Goal: Find specific page/section: Find specific page/section

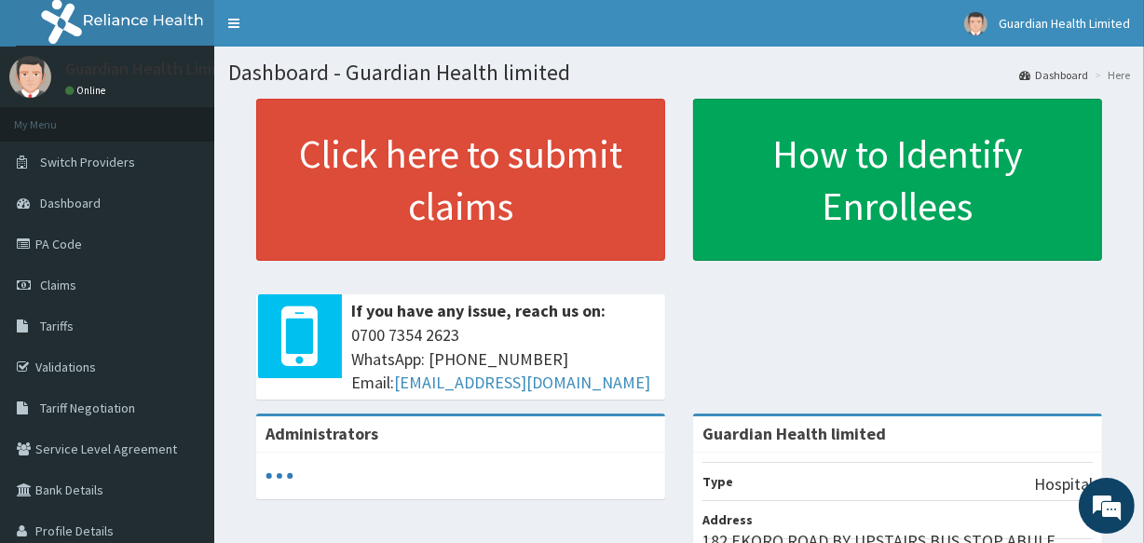
drag, startPoint x: 0, startPoint y: 0, endPoint x: 508, endPoint y: 63, distance: 511.6
click at [508, 63] on h1 "Dashboard - Guardian Health limited" at bounding box center [679, 73] width 902 height 24
click at [148, 250] on link "PA Code" at bounding box center [107, 244] width 214 height 41
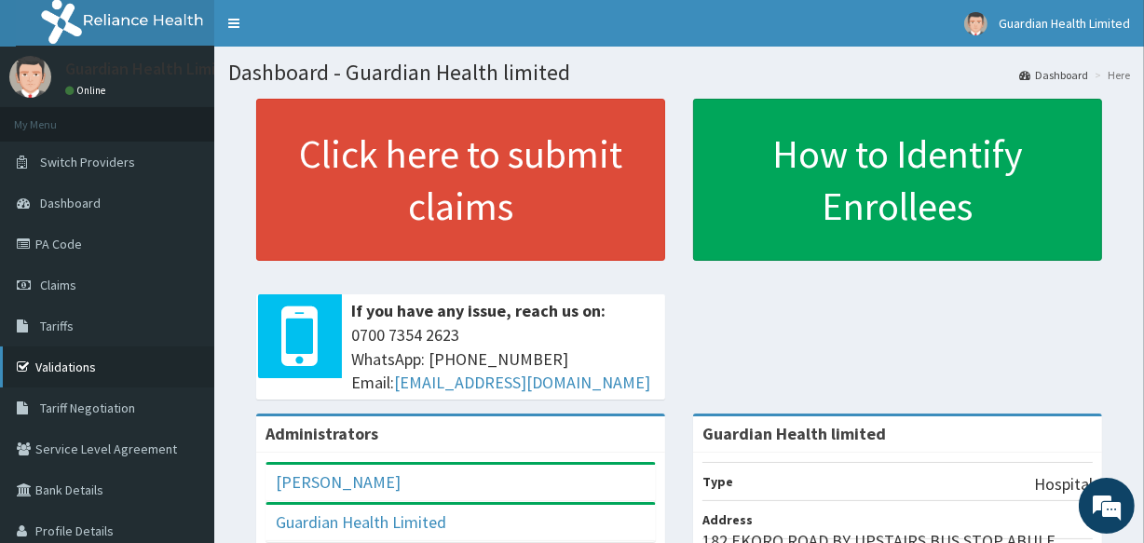
click at [75, 367] on link "Validations" at bounding box center [107, 367] width 214 height 41
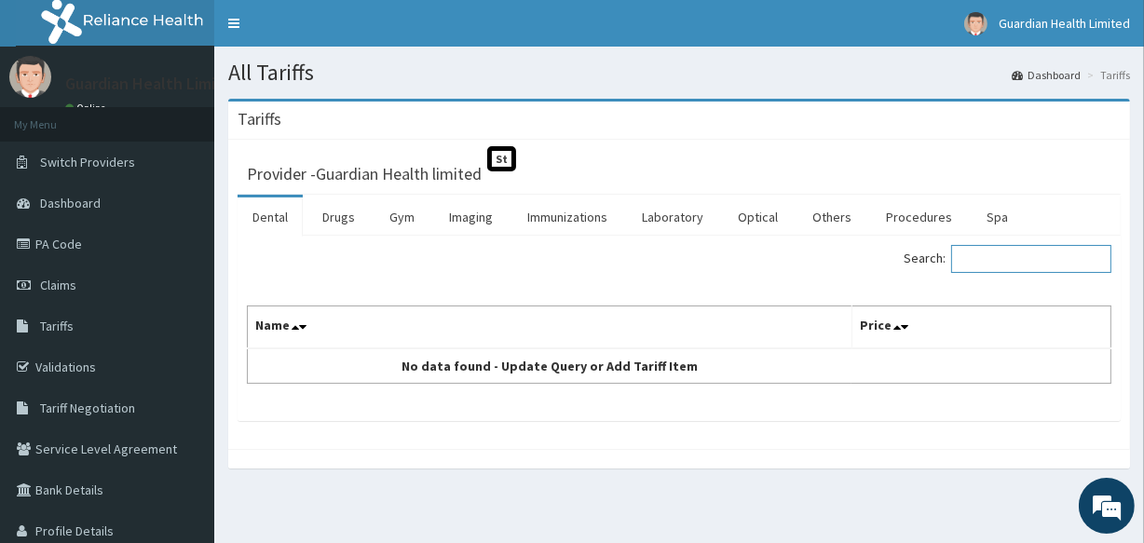
click at [1006, 262] on input "Search:" at bounding box center [1031, 259] width 160 height 28
click at [901, 208] on link "Procedures" at bounding box center [919, 216] width 96 height 39
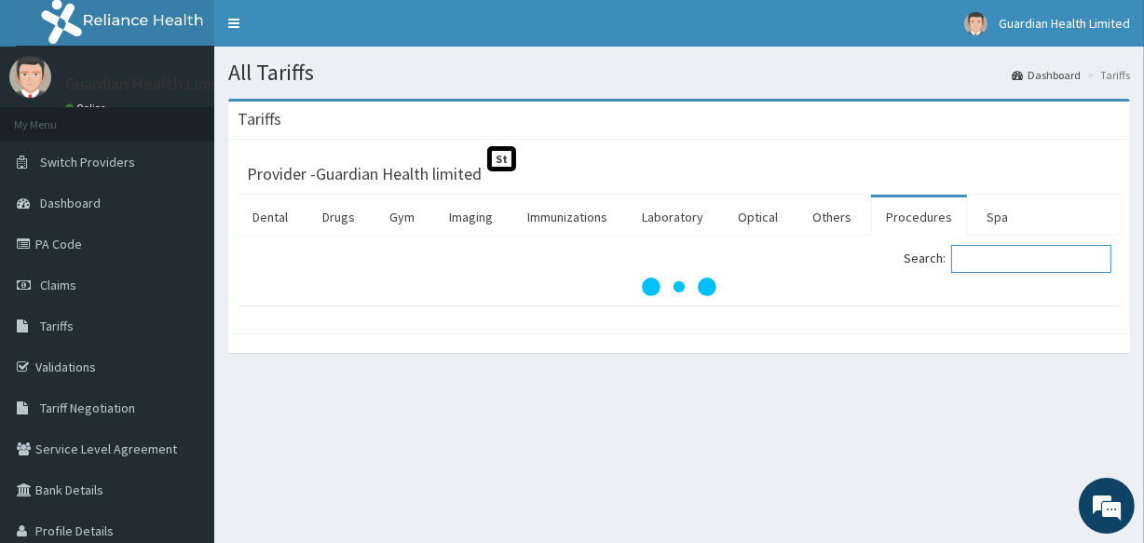
click at [998, 257] on input "Search:" at bounding box center [1031, 259] width 160 height 28
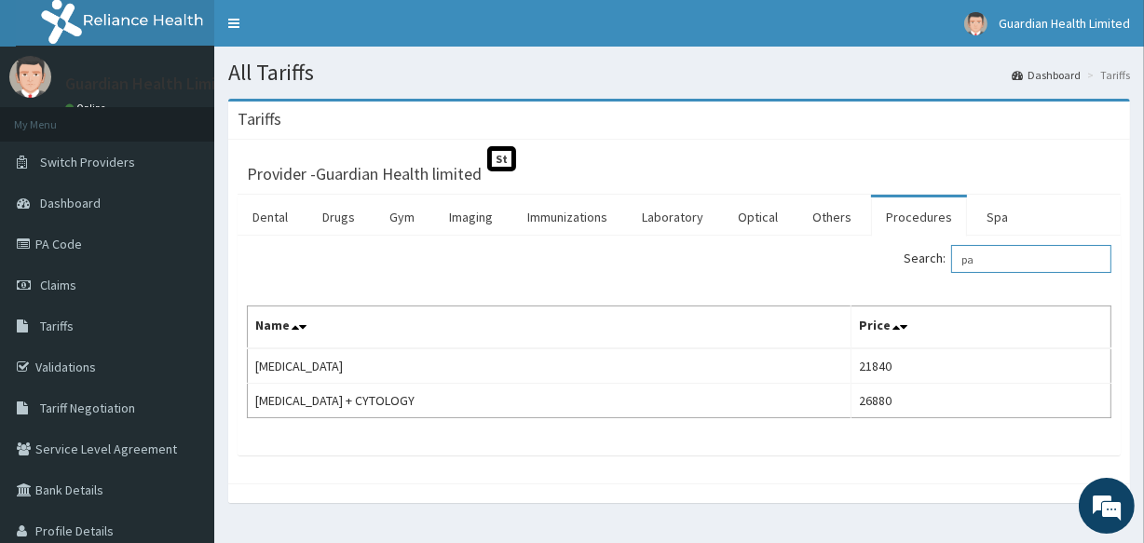
type input "p"
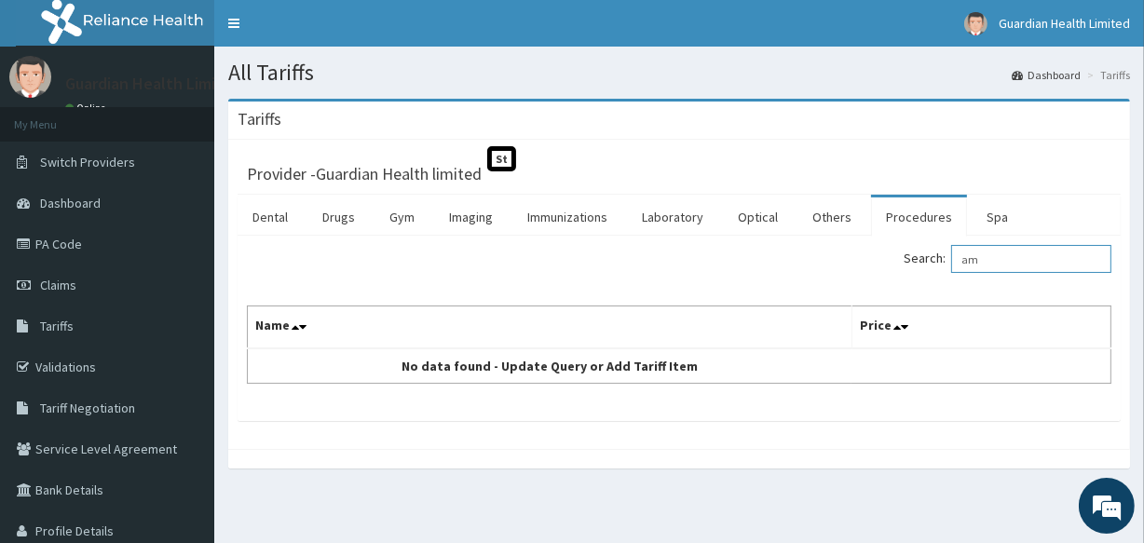
type input "a"
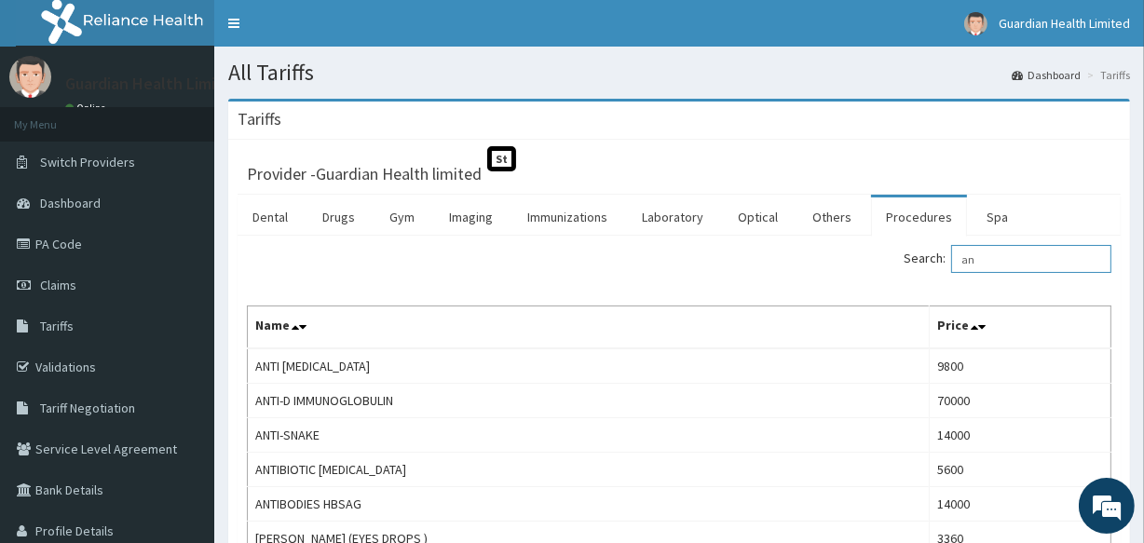
type input "a"
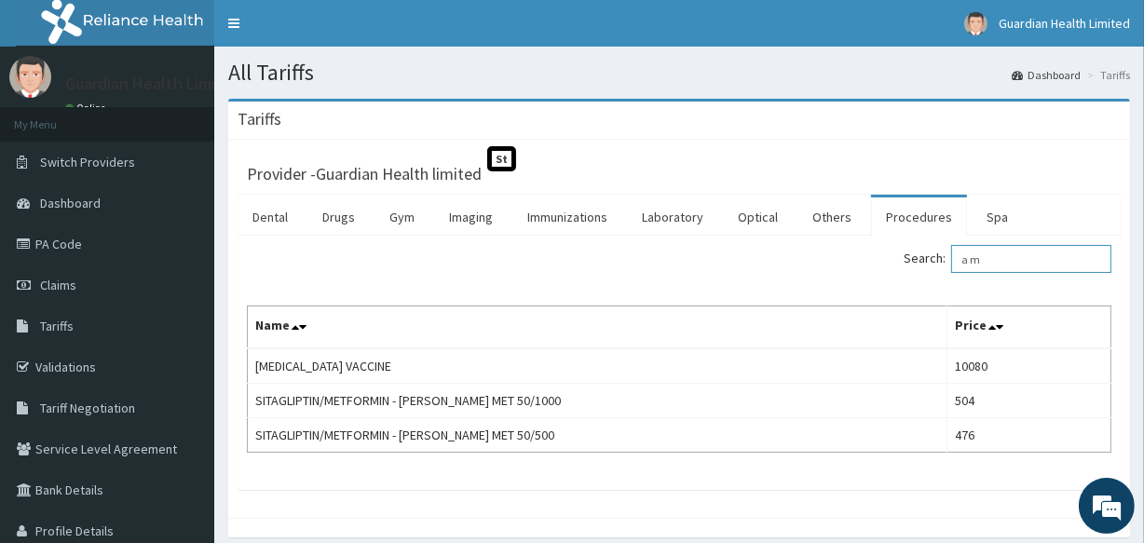
type input "a m"
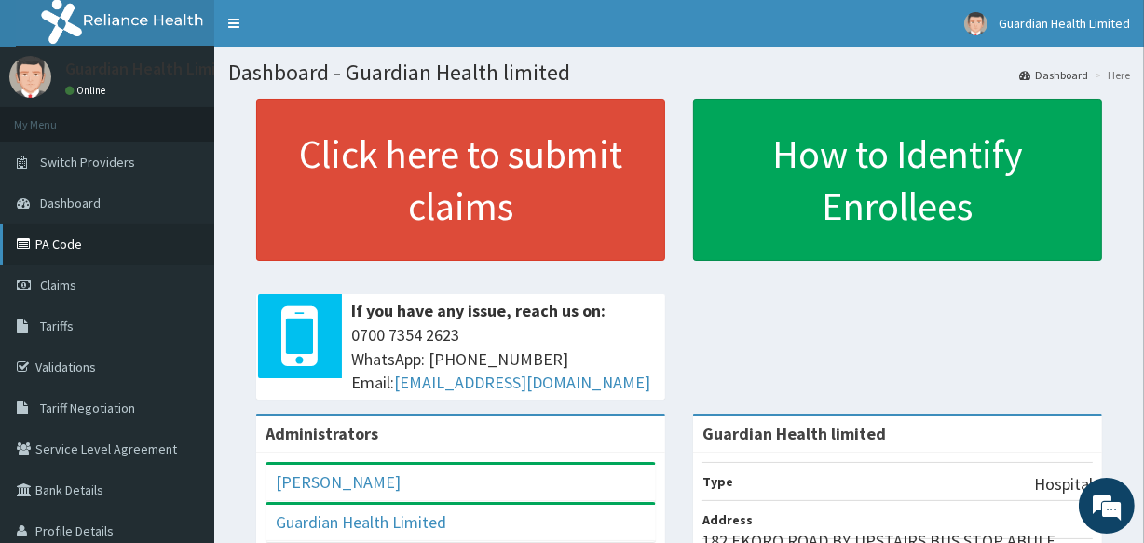
click at [61, 244] on link "PA Code" at bounding box center [107, 244] width 214 height 41
click at [91, 235] on link "PA Code" at bounding box center [107, 244] width 214 height 41
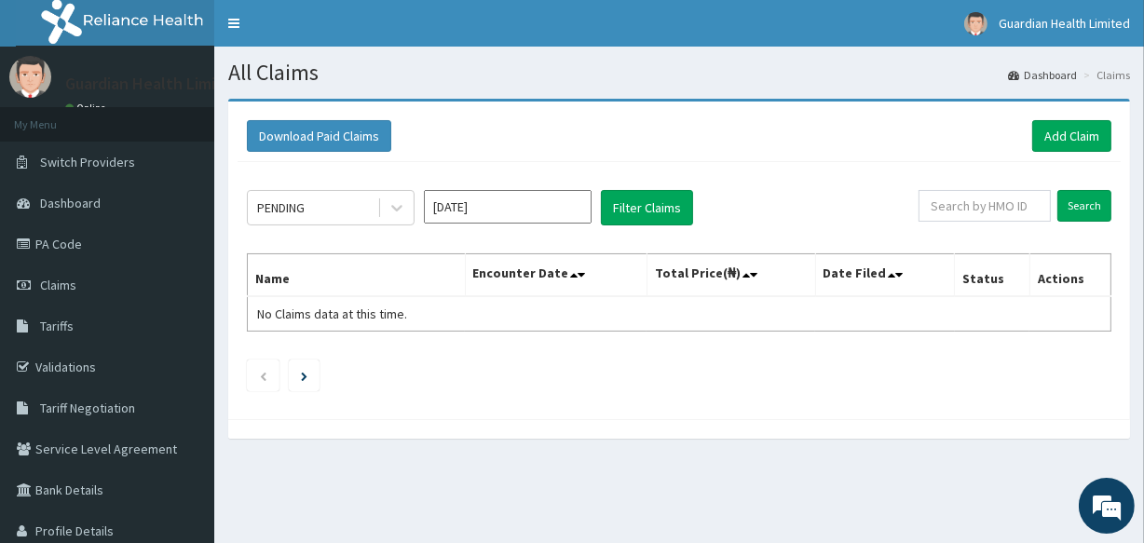
click at [137, 265] on link "Claims" at bounding box center [107, 285] width 214 height 41
click at [71, 196] on span "Dashboard" at bounding box center [70, 203] width 61 height 17
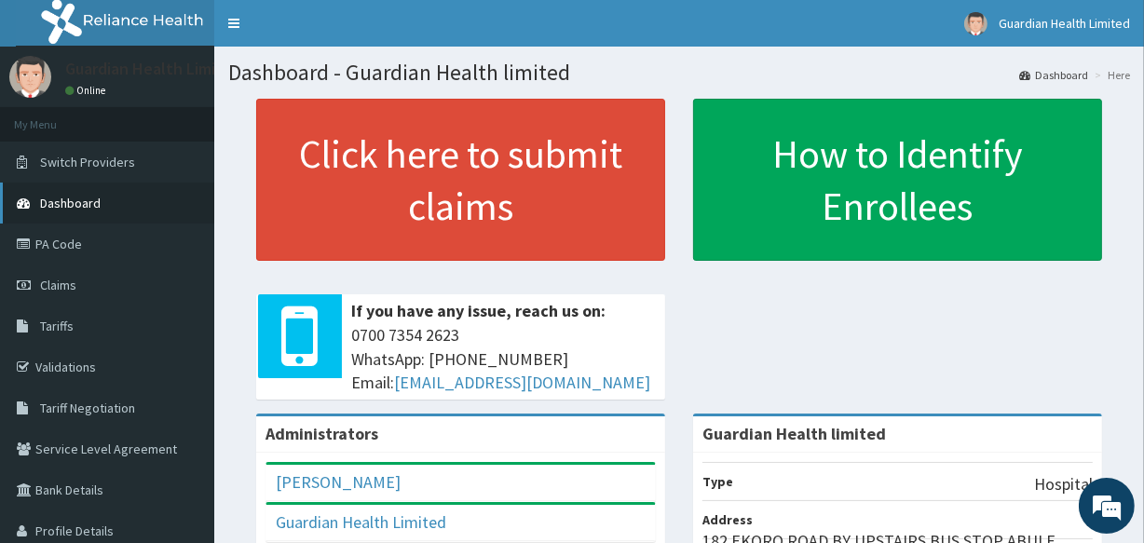
drag, startPoint x: 0, startPoint y: 0, endPoint x: 71, endPoint y: 196, distance: 208.0
click at [71, 196] on span "Dashboard" at bounding box center [70, 203] width 61 height 17
click at [75, 326] on link "Tariffs" at bounding box center [107, 326] width 214 height 41
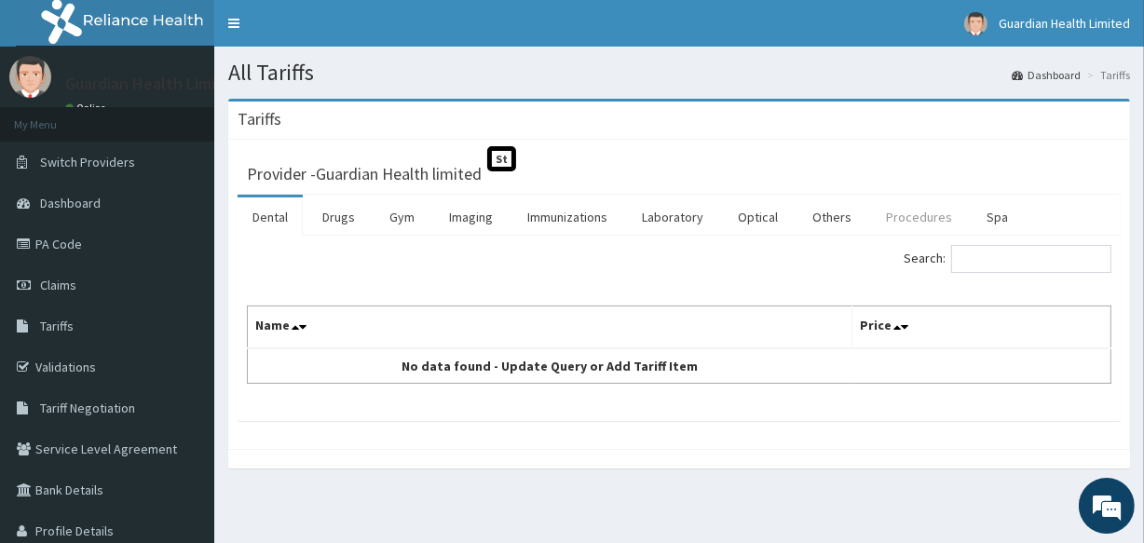
click at [897, 224] on link "Procedures" at bounding box center [919, 216] width 96 height 39
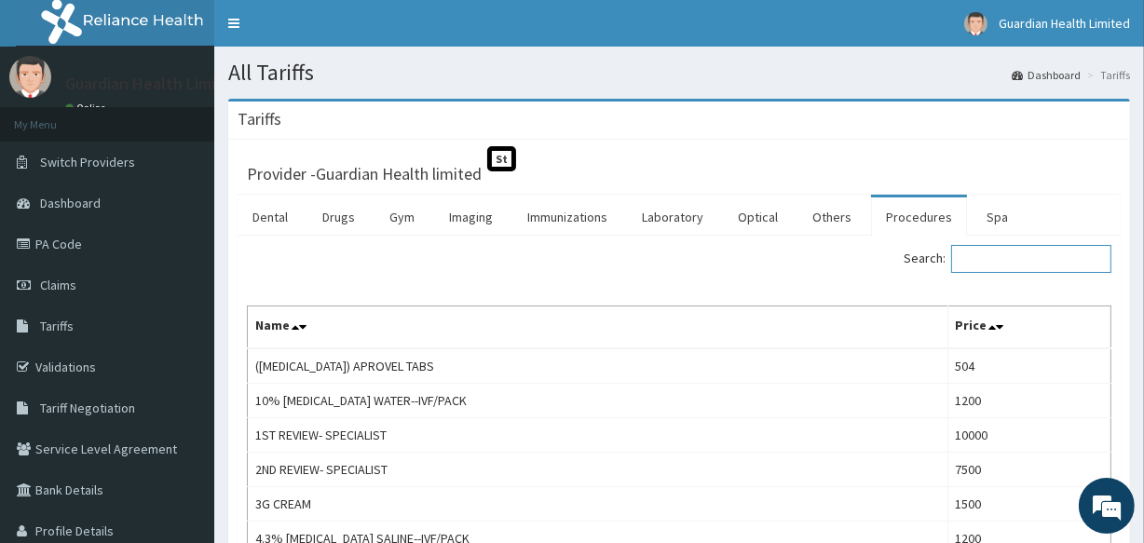
click at [1013, 260] on input "Search:" at bounding box center [1031, 259] width 160 height 28
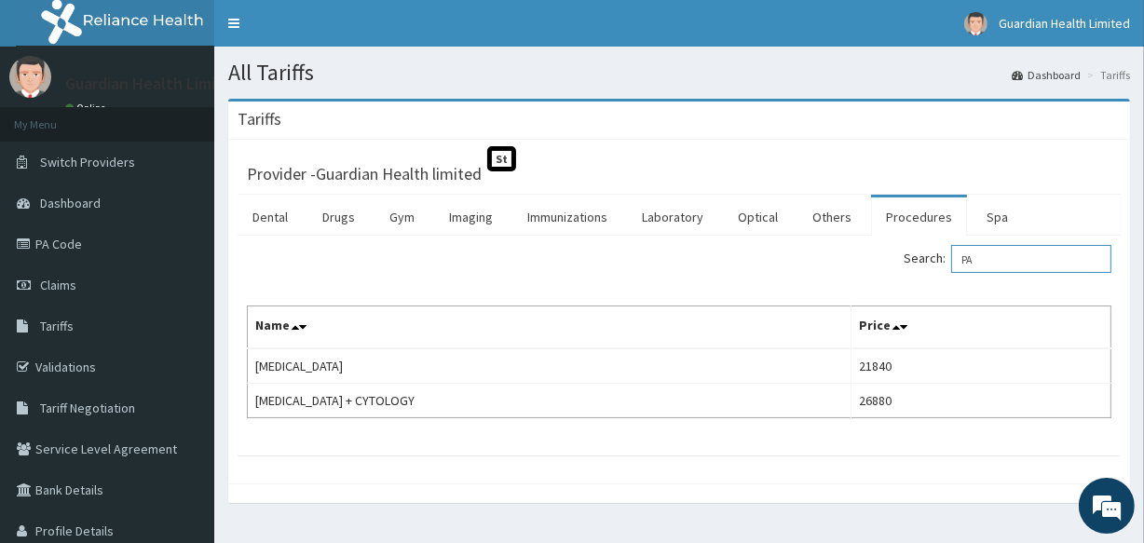
type input "P"
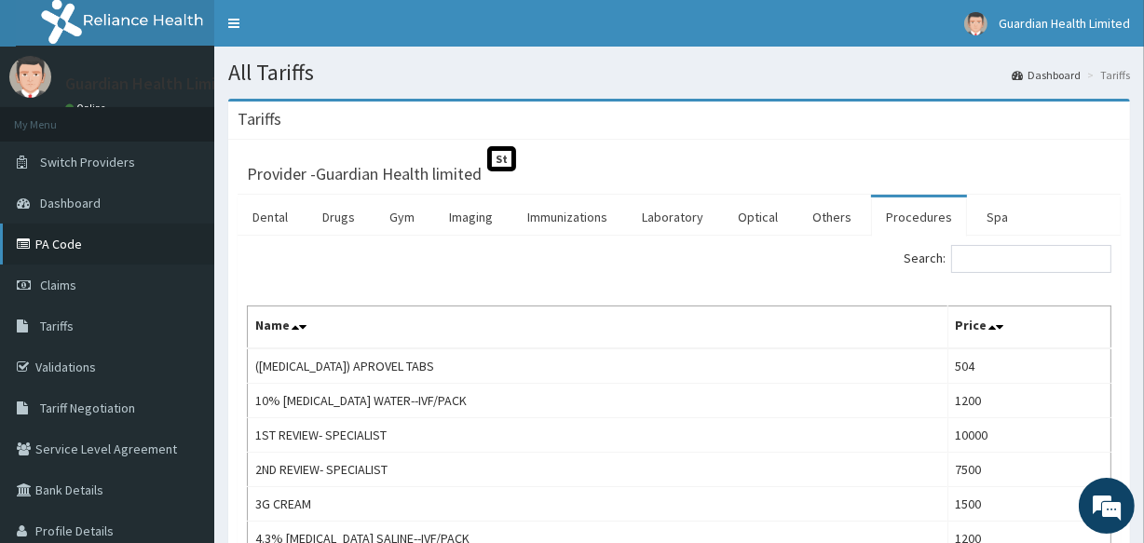
click at [106, 232] on link "PA Code" at bounding box center [107, 244] width 214 height 41
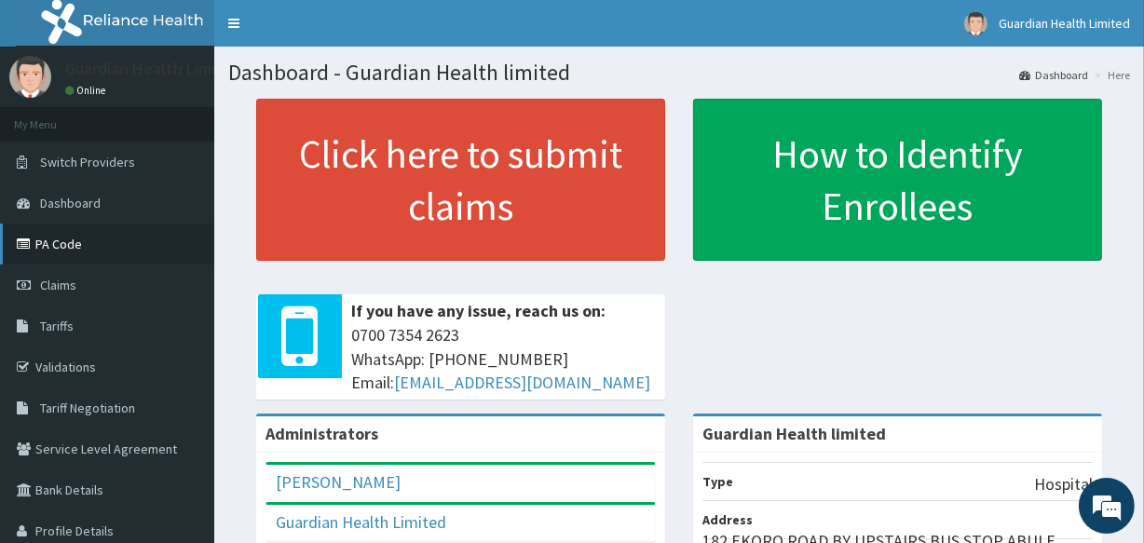
click at [71, 235] on link "PA Code" at bounding box center [107, 244] width 214 height 41
